Goal: Information Seeking & Learning: Learn about a topic

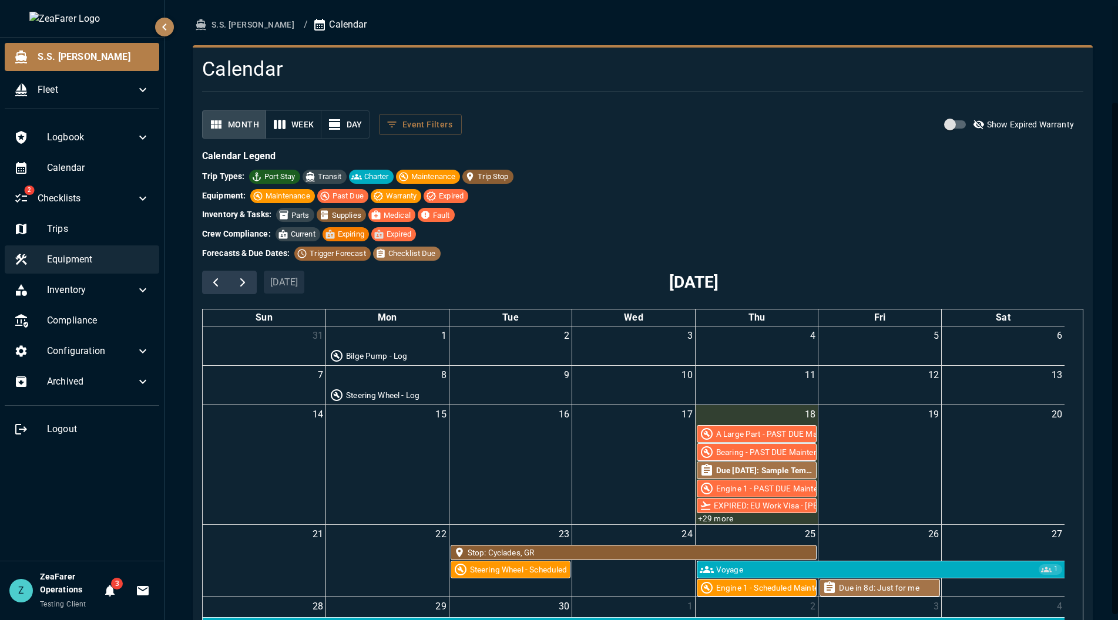
scroll to position [118, 0]
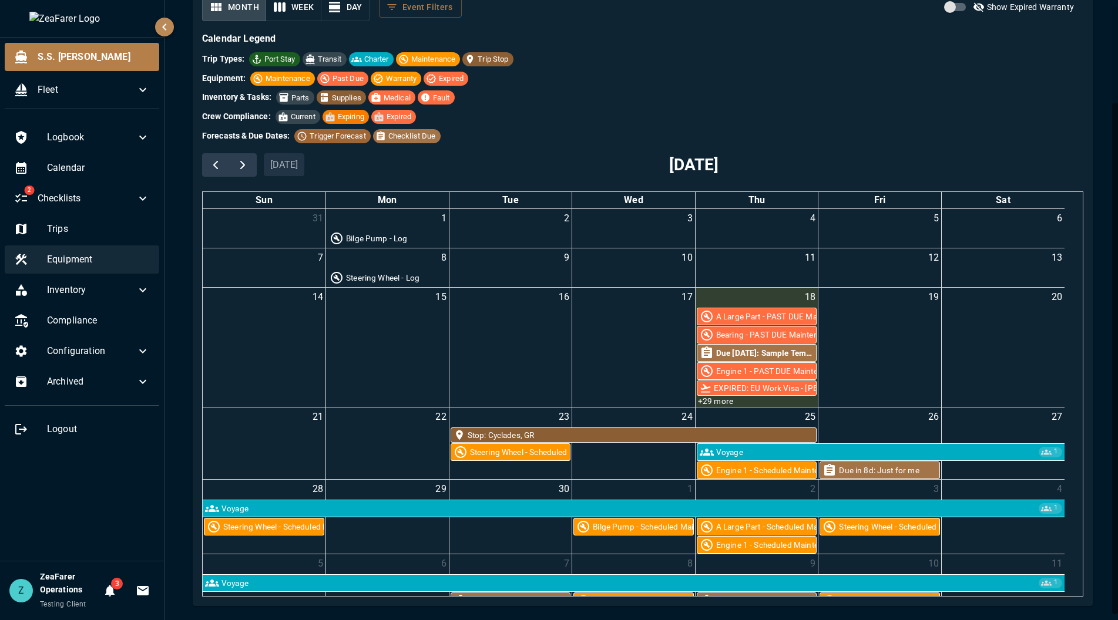
click at [73, 253] on span "Equipment" at bounding box center [98, 260] width 103 height 14
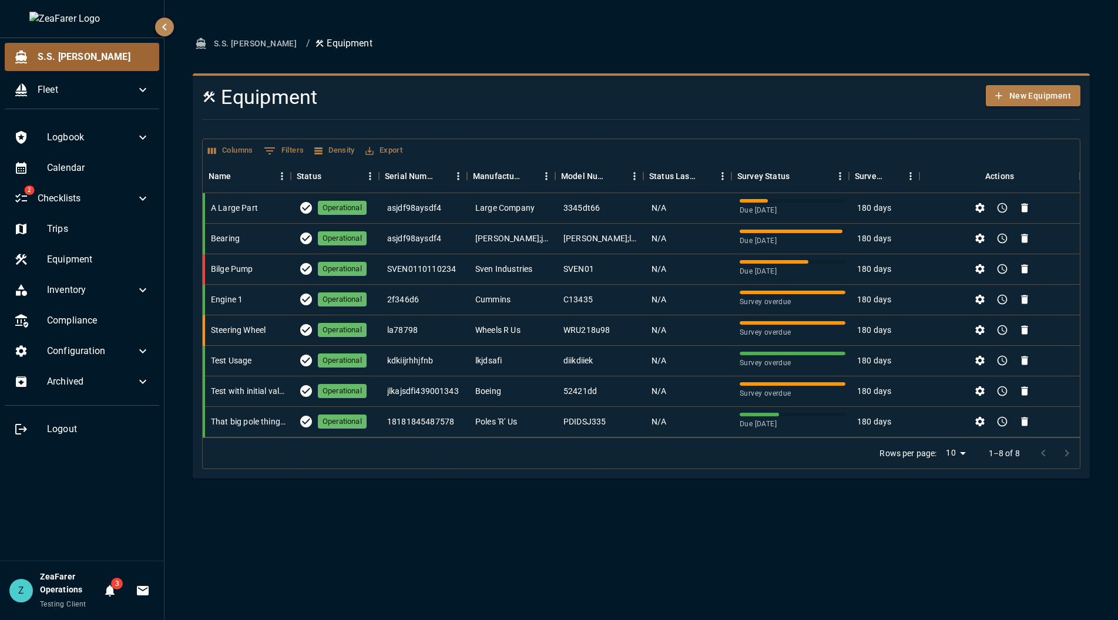
click at [67, 54] on span "S.S. [PERSON_NAME]" at bounding box center [94, 57] width 112 height 14
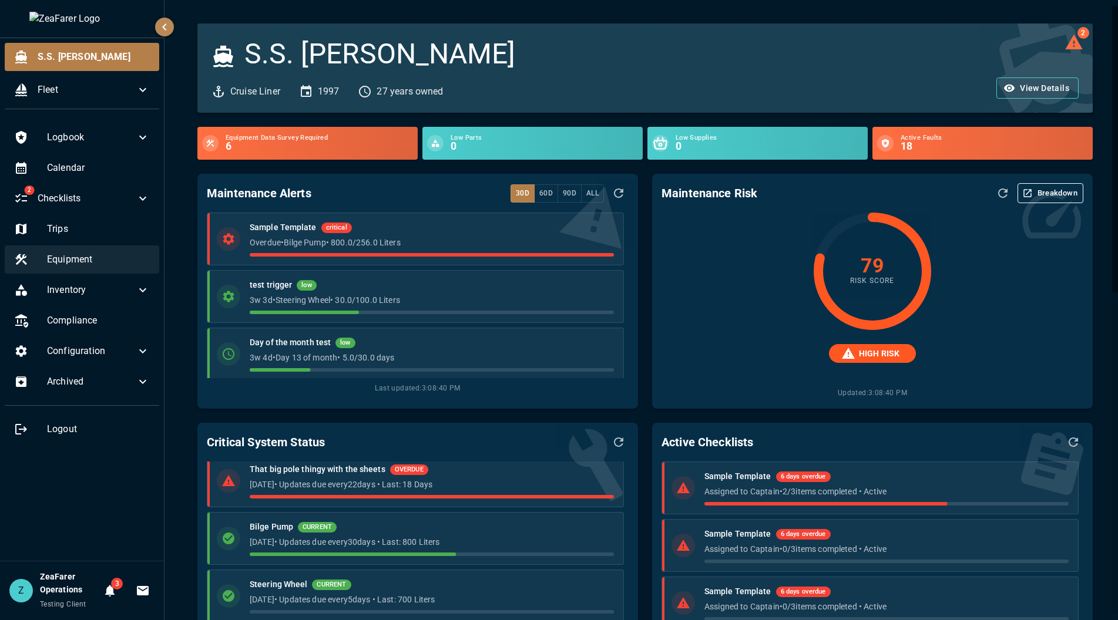
click at [55, 261] on span "Equipment" at bounding box center [98, 260] width 103 height 14
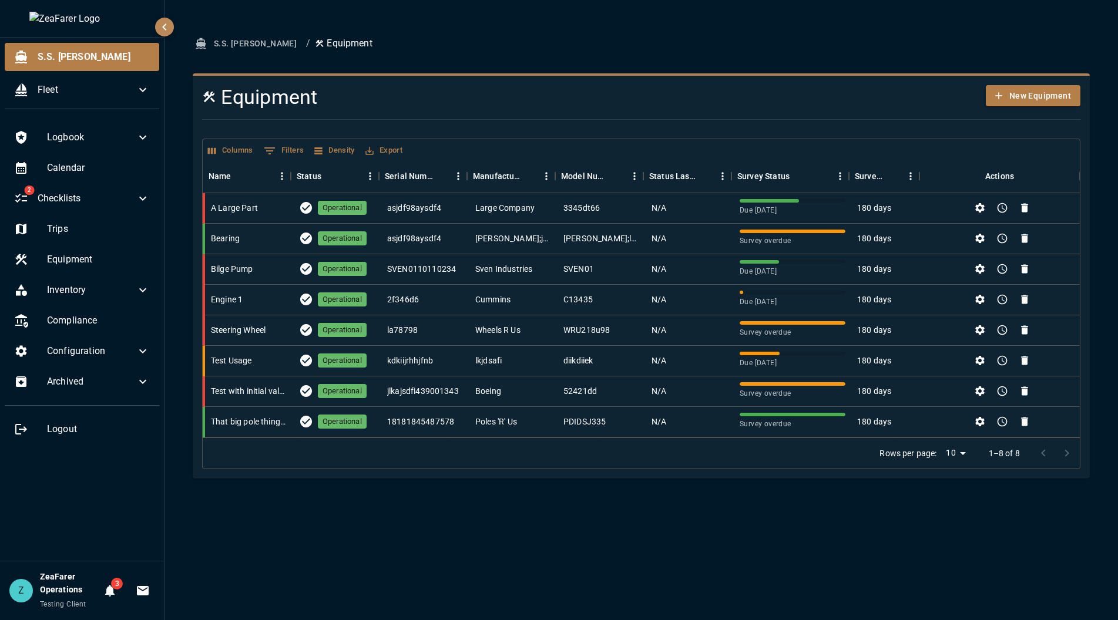
click at [602, 515] on div "S.S. [PERSON_NAME] / Equipment Equipment New Equipment Columns 0 Filters Densit…" at bounding box center [642, 310] width 954 height 620
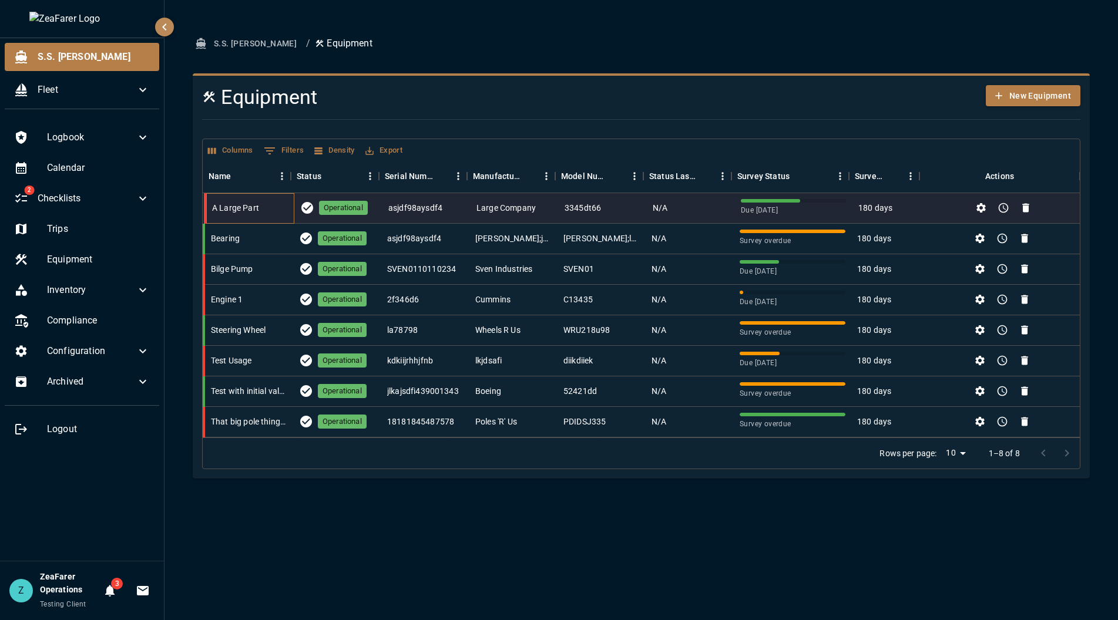
click at [254, 210] on div "A Large Part" at bounding box center [235, 208] width 47 height 12
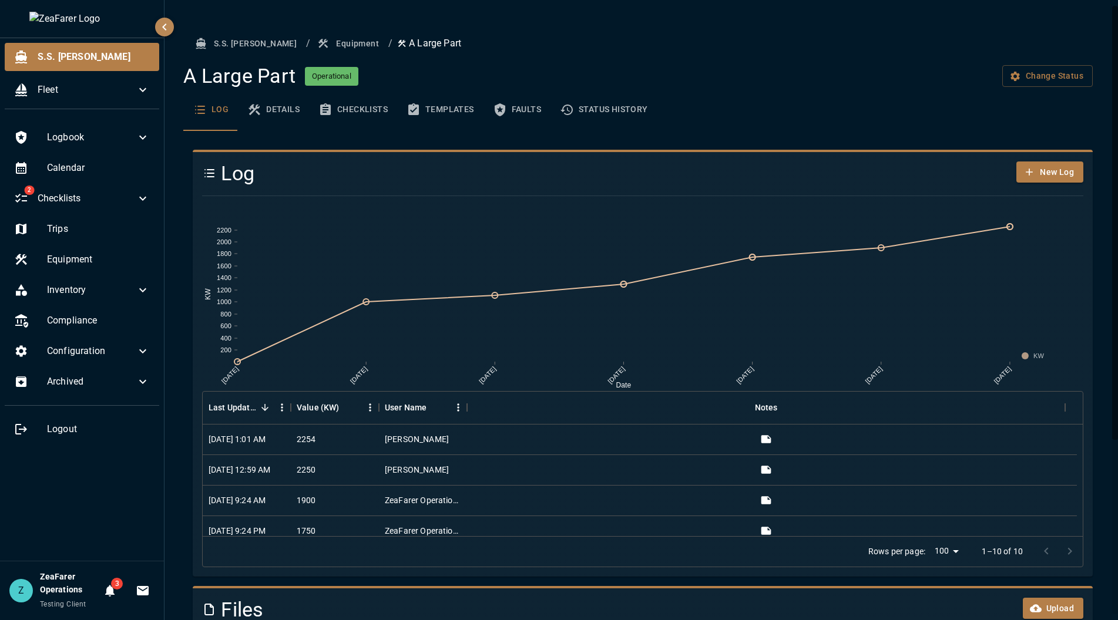
click at [277, 108] on button "Details" at bounding box center [273, 110] width 71 height 42
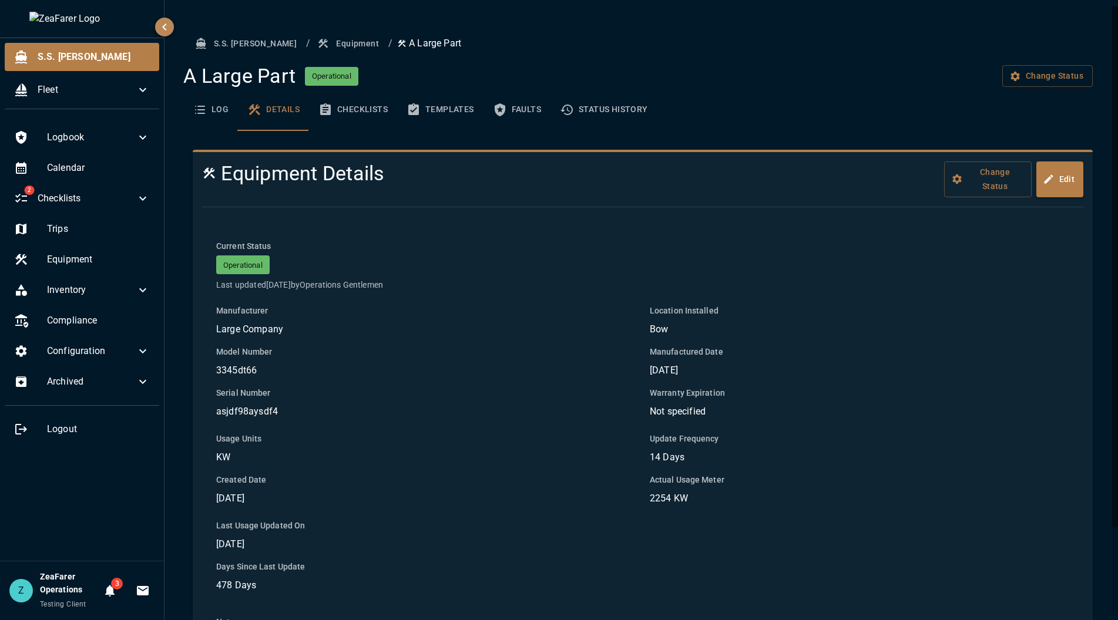
click at [219, 108] on button "Log" at bounding box center [210, 110] width 55 height 42
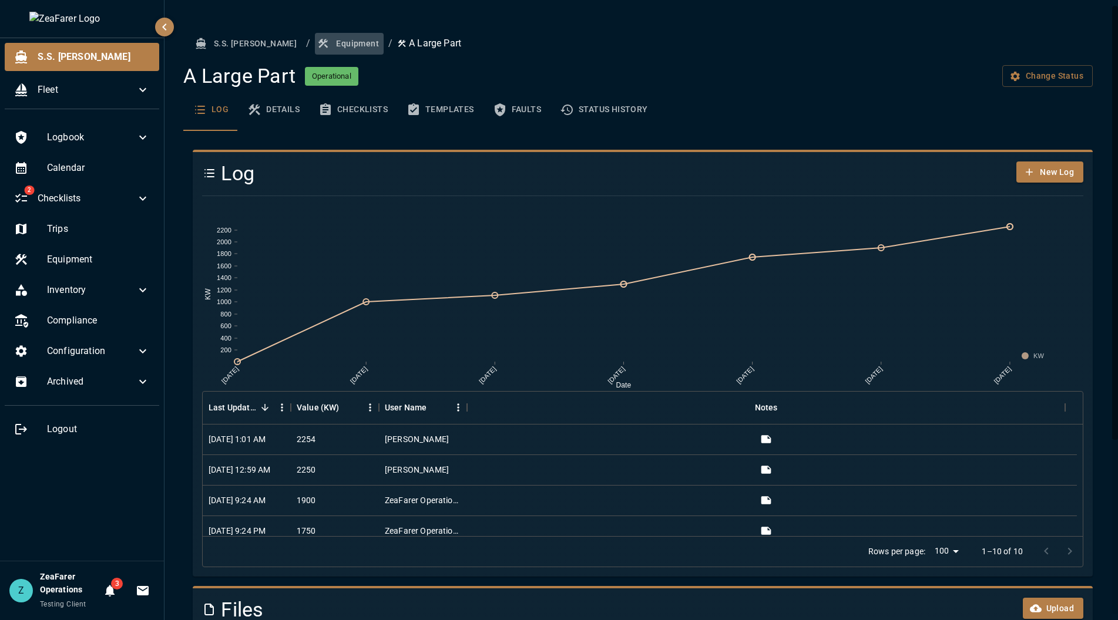
click at [315, 43] on button "Equipment" at bounding box center [349, 44] width 69 height 22
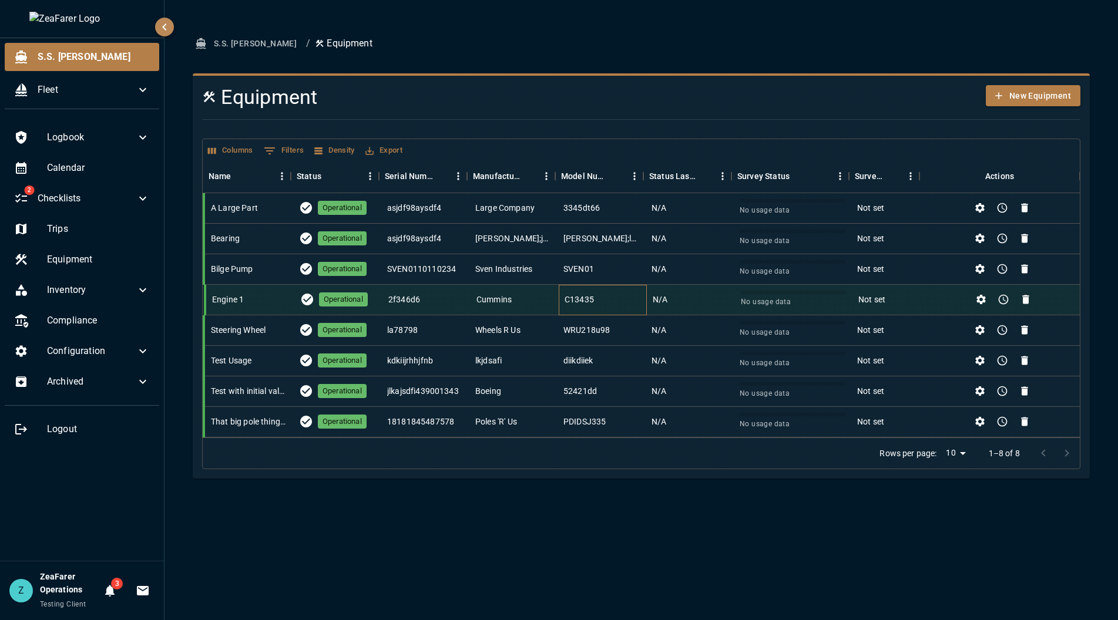
click at [564, 300] on div "C13435" at bounding box center [603, 300] width 88 height 31
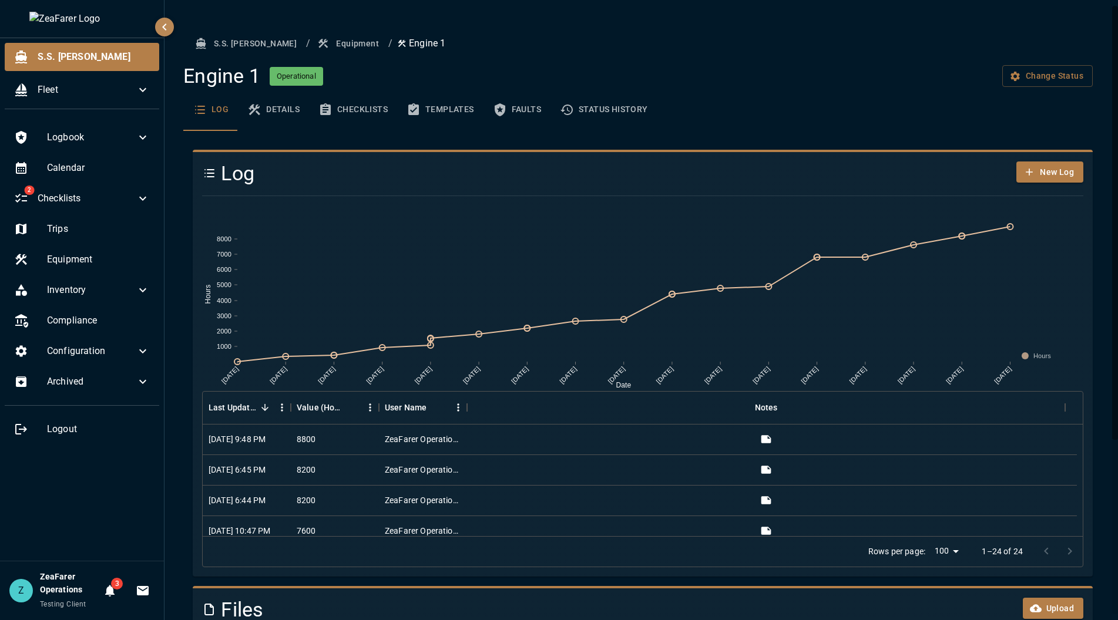
click at [279, 107] on button "Details" at bounding box center [273, 110] width 71 height 42
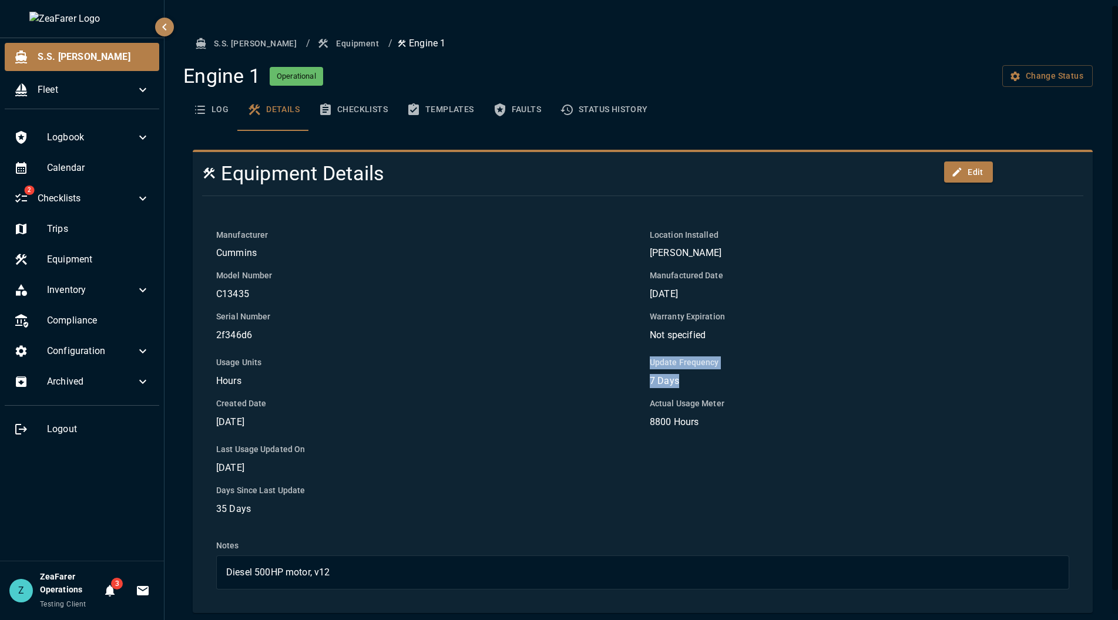
drag, startPoint x: 635, startPoint y: 361, endPoint x: 770, endPoint y: 384, distance: 137.1
click at [770, 384] on div "Update Frequency 7 Days Actual Usage Meter 8800 Hours" at bounding box center [853, 386] width 434 height 87
copy div "Update Frequency 7 Days"
click at [379, 479] on div "Last Usage Updated On [DATE] Days Since Last Update 35 Days" at bounding box center [419, 472] width 434 height 87
click at [210, 95] on button "Log" at bounding box center [210, 110] width 55 height 42
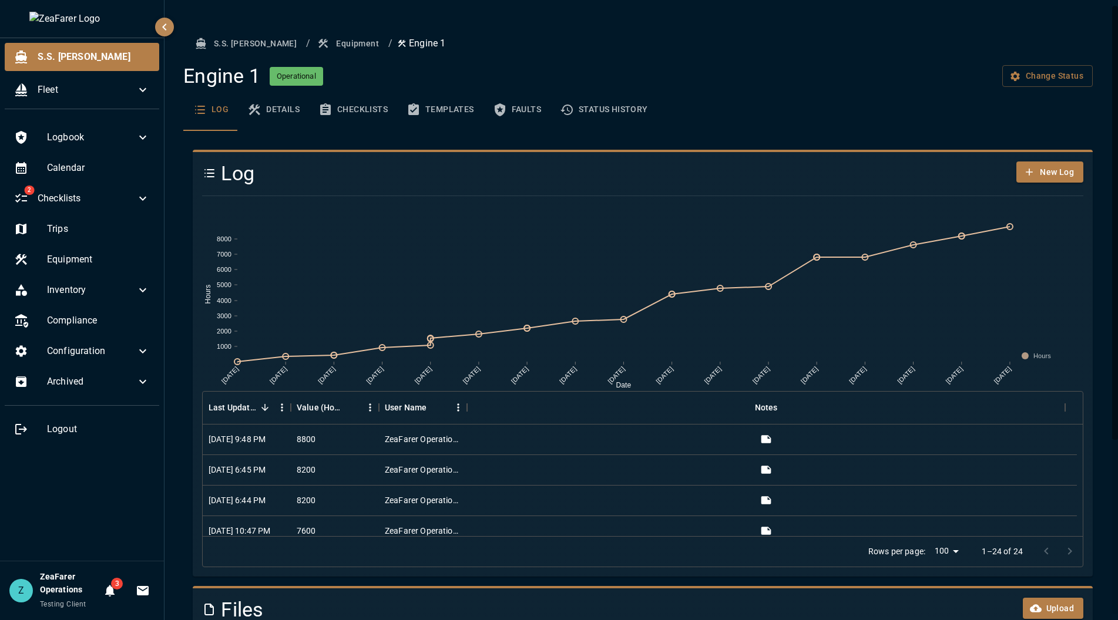
click at [275, 112] on button "Details" at bounding box center [273, 110] width 71 height 42
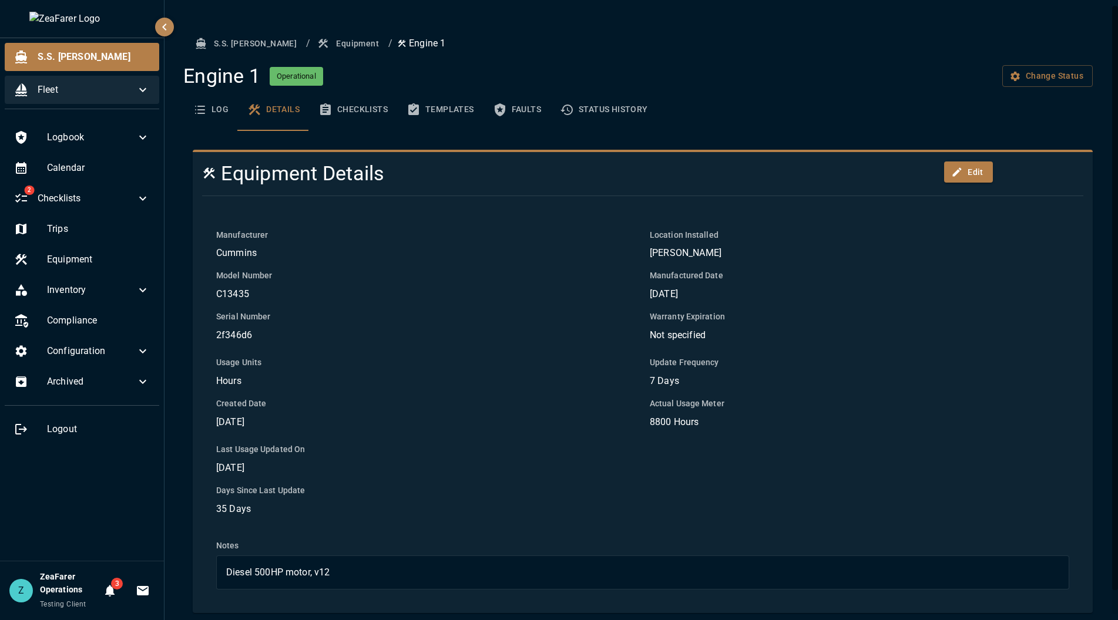
click at [143, 76] on div "Fleet" at bounding box center [82, 90] width 155 height 28
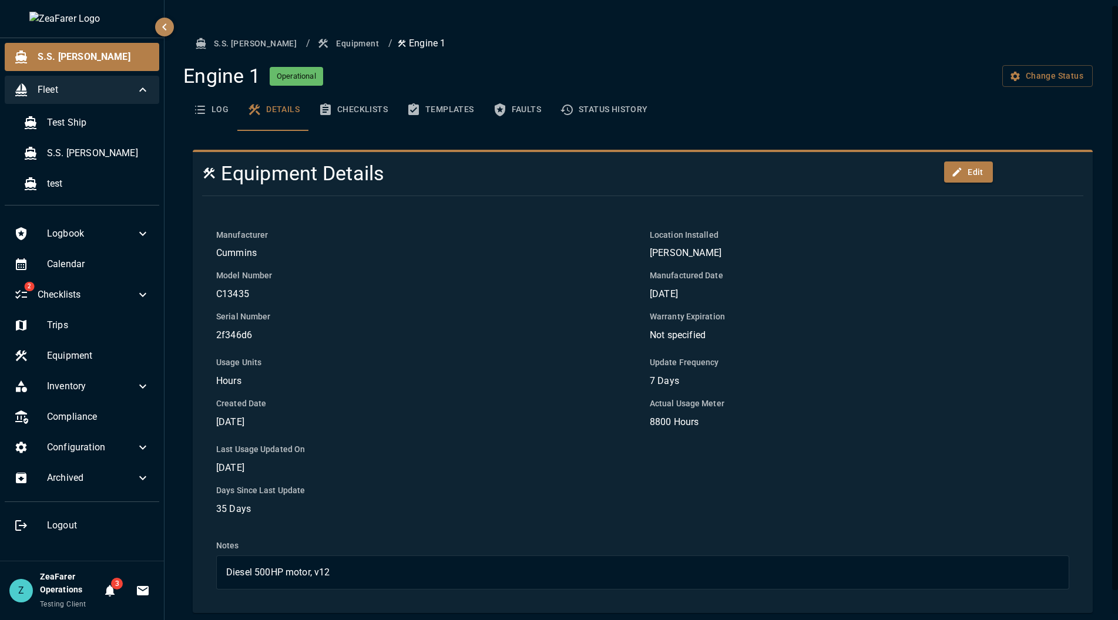
click at [145, 79] on div "Fleet" at bounding box center [82, 90] width 155 height 28
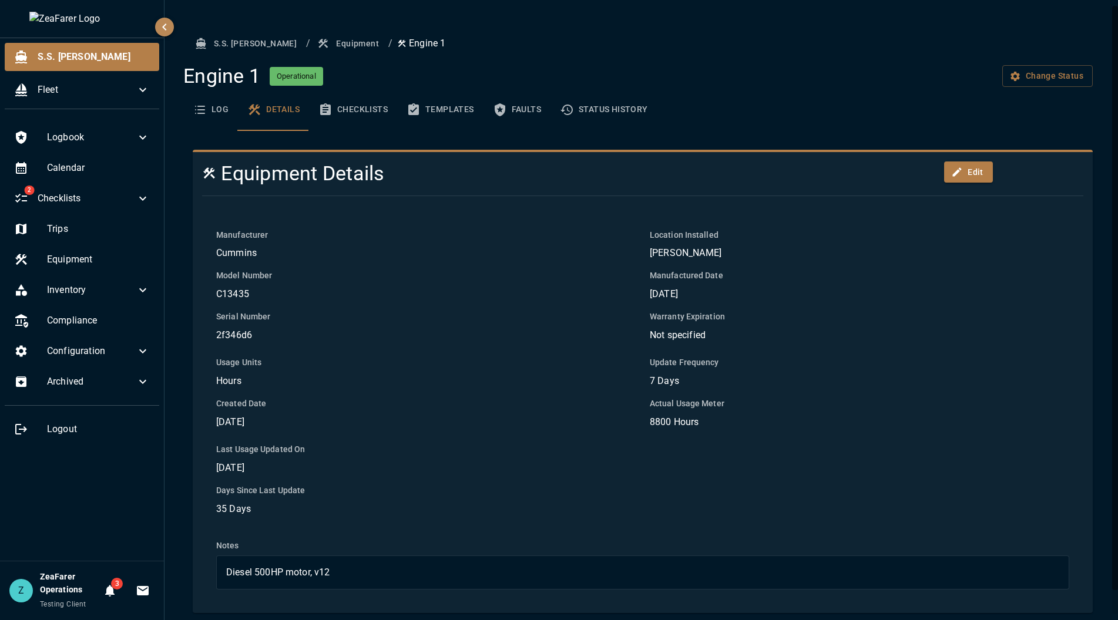
click at [567, 66] on div "Engine 1 Operational Change Status" at bounding box center [637, 76] width 909 height 25
click at [315, 47] on button "Equipment" at bounding box center [349, 44] width 69 height 22
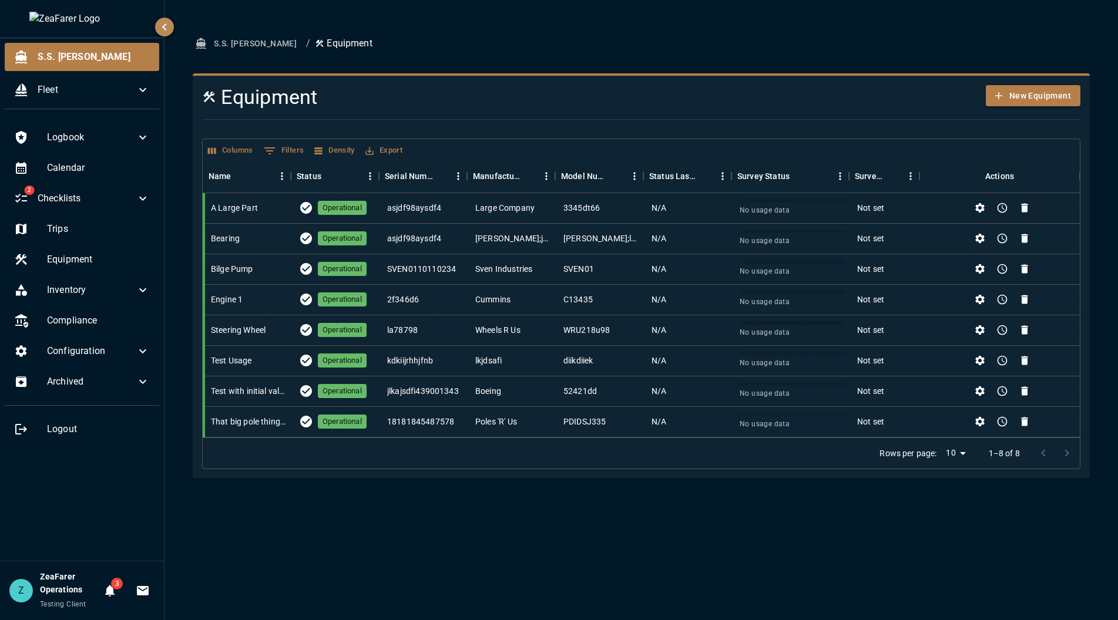
click at [243, 37] on button "S.S. [PERSON_NAME]" at bounding box center [247, 44] width 109 height 22
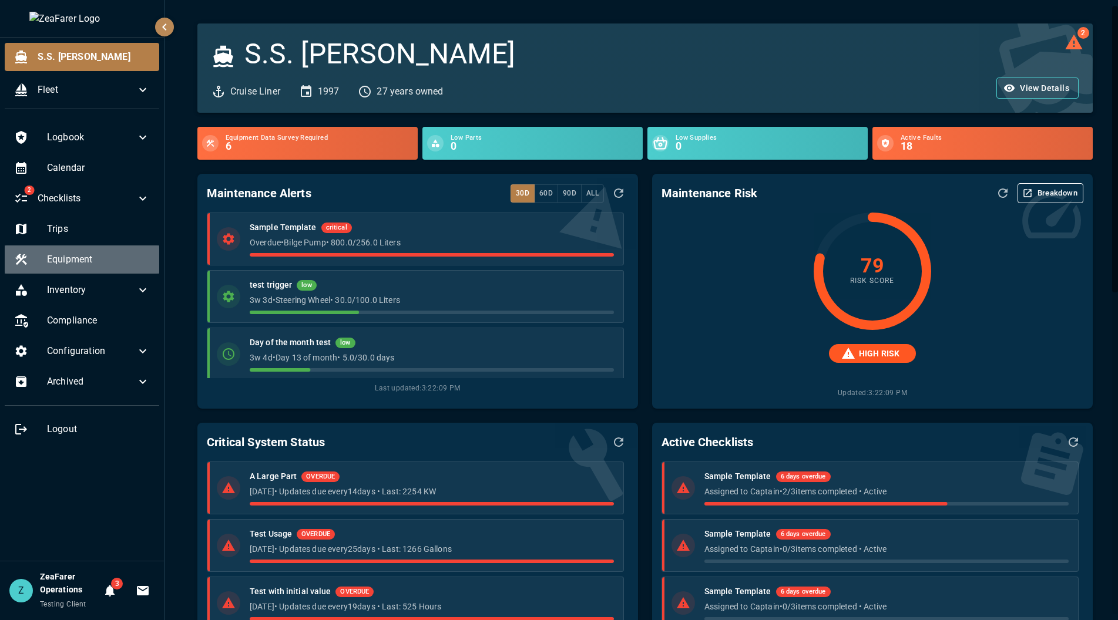
click at [98, 254] on span "Equipment" at bounding box center [98, 260] width 103 height 14
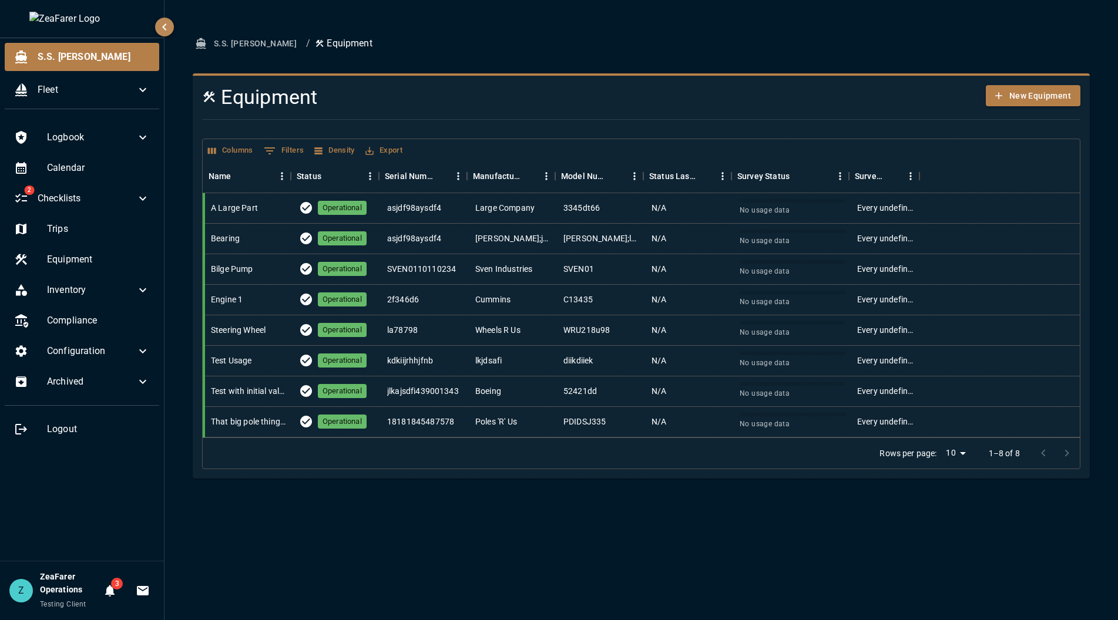
click at [619, 619] on div "S.S. [PERSON_NAME] / Equipment Equipment New Equipment Columns 0 Filters Densit…" at bounding box center [642, 310] width 954 height 620
click at [507, 37] on ol "S.S. [PERSON_NAME] / Equipment" at bounding box center [641, 44] width 897 height 22
click at [211, 40] on button "S.S. [PERSON_NAME]" at bounding box center [247, 44] width 109 height 22
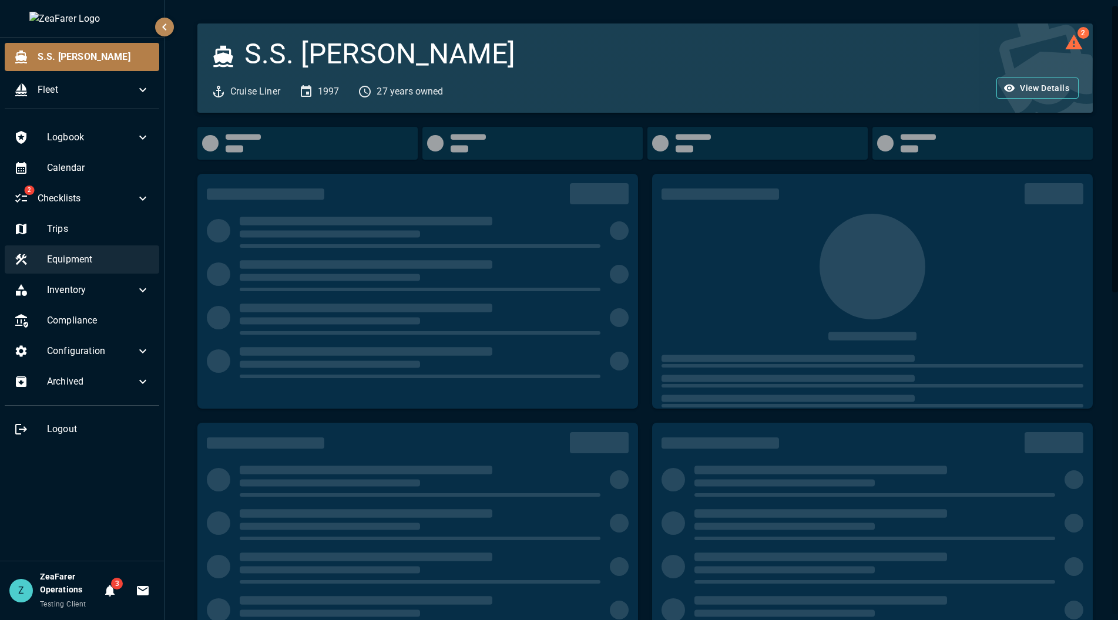
click at [96, 260] on span "Equipment" at bounding box center [98, 260] width 103 height 14
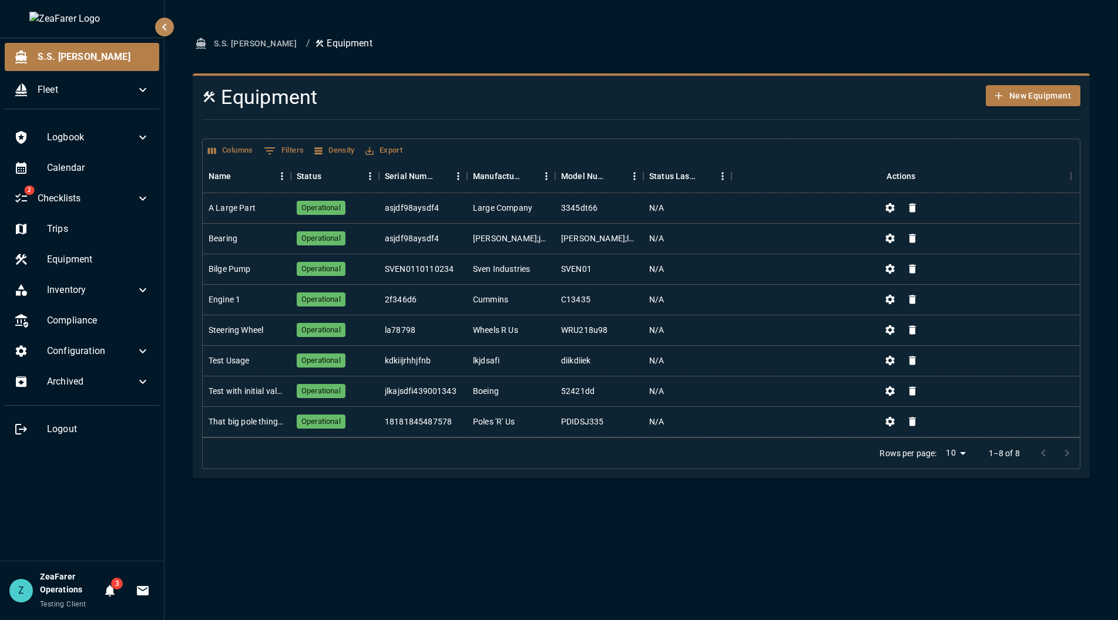
click at [996, 12] on div "S.S. [PERSON_NAME] / Equipment Equipment New Equipment Columns 0 Filters Densit…" at bounding box center [642, 310] width 954 height 620
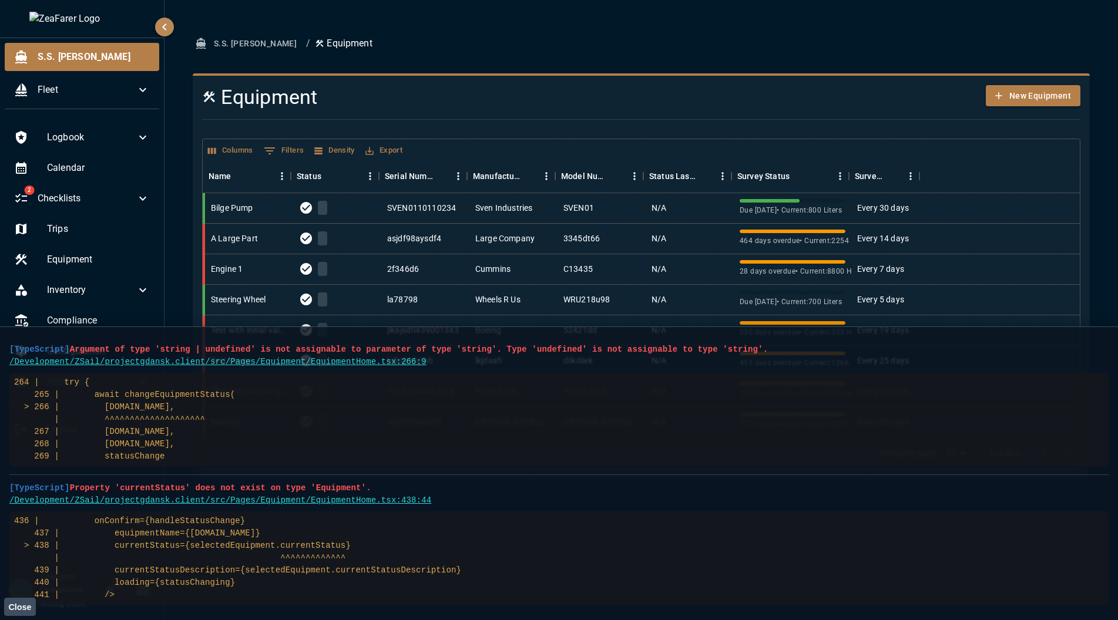
click at [670, 502] on pre "/Development/ZSail/projectgdansk.client/src/Pages/Equipment/EquipmentHome.tsx:4…" at bounding box center [558, 501] width 1099 height 12
drag, startPoint x: 128, startPoint y: 580, endPoint x: 10, endPoint y: 349, distance: 259.9
click at [10, 349] on ul "[TypeScript] Argument of type 'string | undefined' is not assignable to paramet…" at bounding box center [558, 545] width 1099 height 416
